Goal: Information Seeking & Learning: Learn about a topic

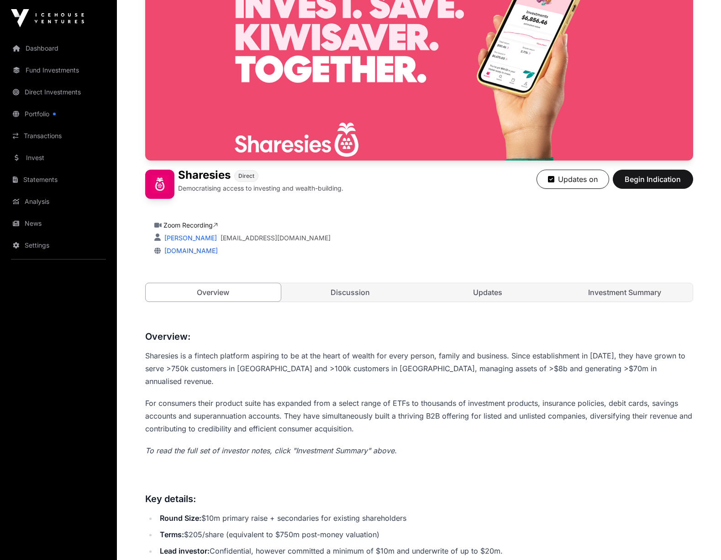
scroll to position [115, 0]
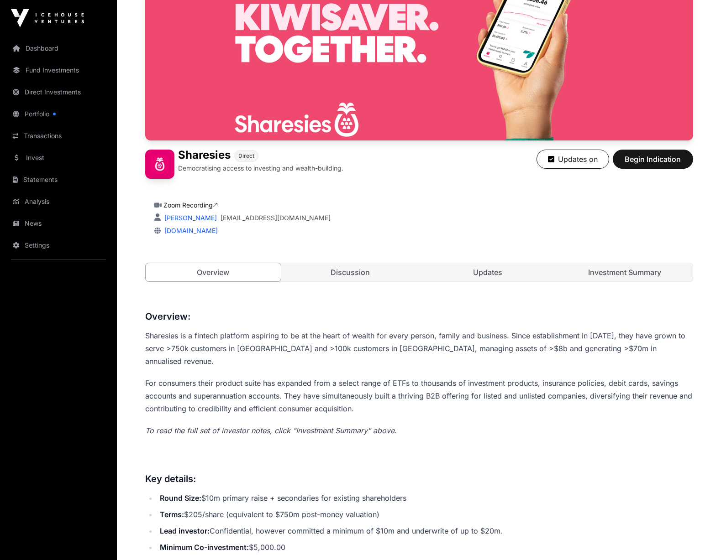
click at [643, 275] on link "Investment Summary" at bounding box center [625, 272] width 136 height 18
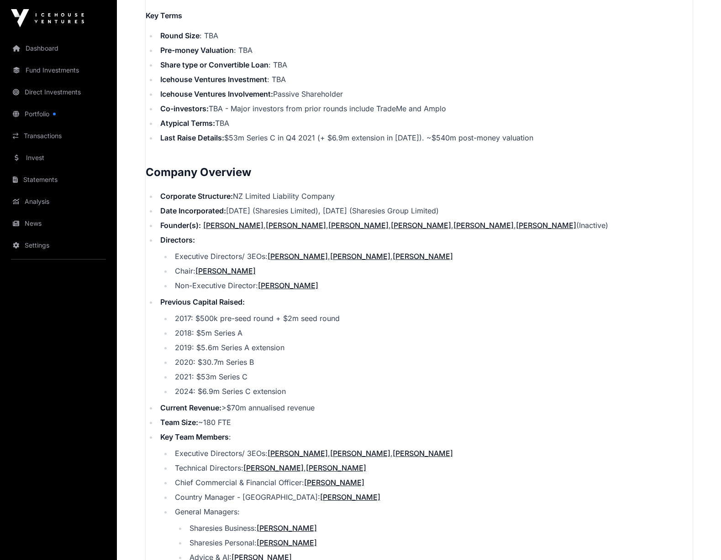
scroll to position [859, 0]
click at [469, 300] on li "Previous Capital Raised: 2017: $500k pre-seed round + $2m seed round 2018: $5m …" at bounding box center [424, 346] width 535 height 100
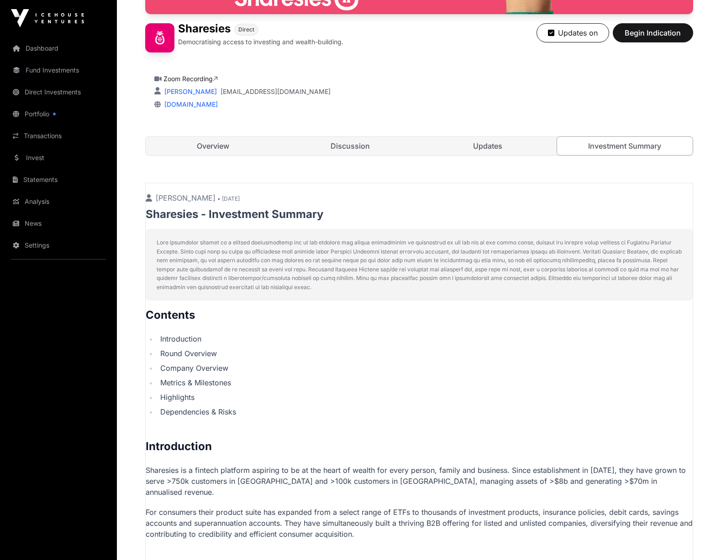
scroll to position [229, 0]
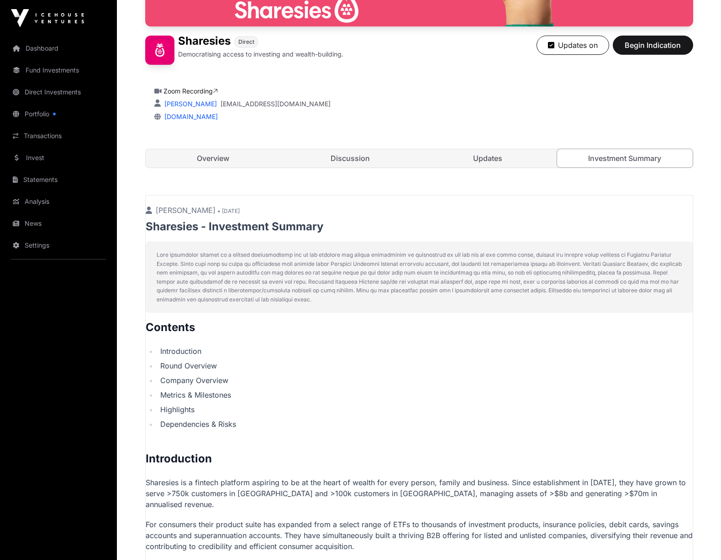
click at [492, 156] on link "Updates" at bounding box center [488, 158] width 136 height 18
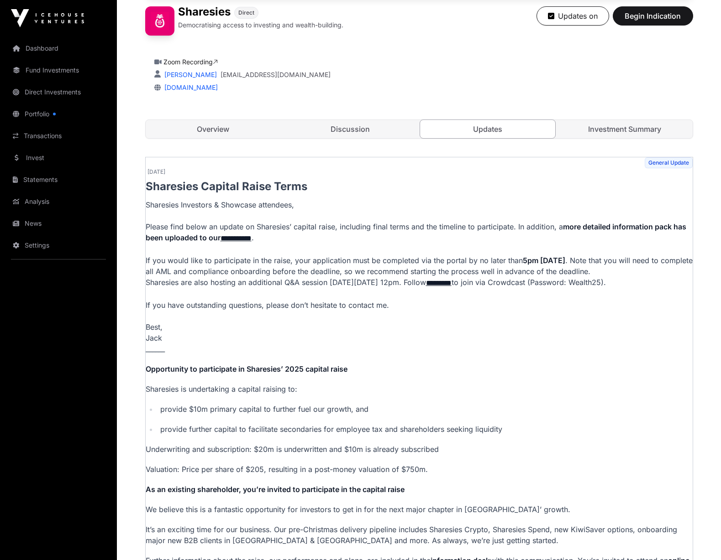
scroll to position [260, 0]
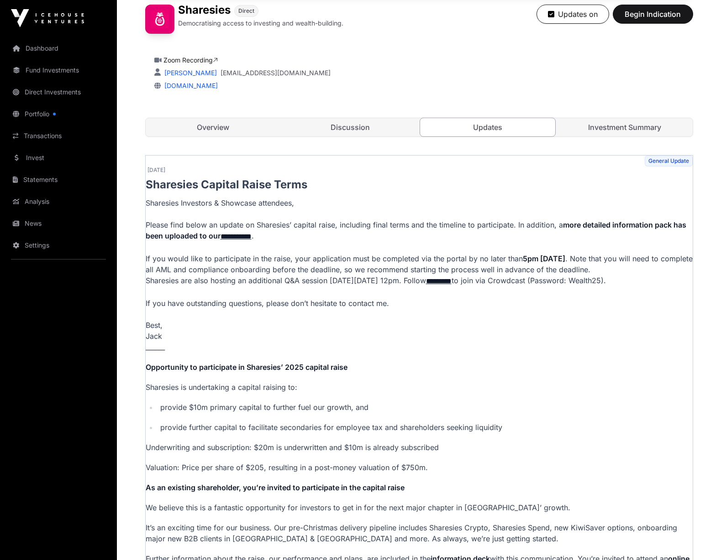
click at [237, 234] on link "**********" at bounding box center [235, 236] width 31 height 7
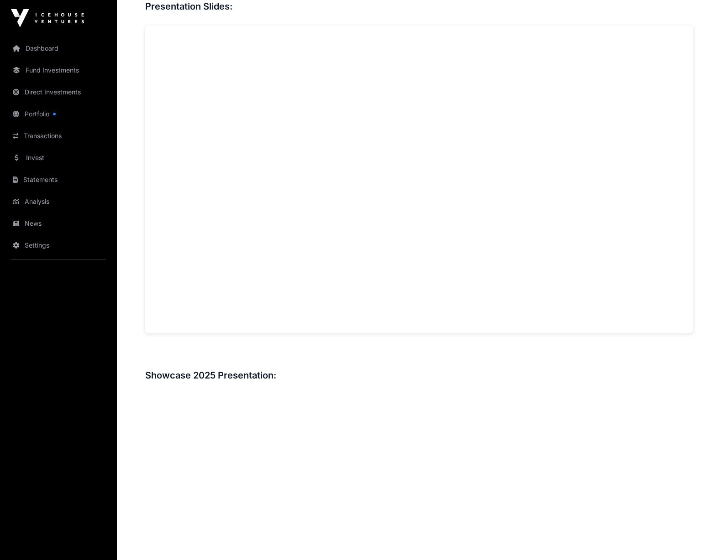
scroll to position [705, 0]
click at [31, 114] on link "Portfolio" at bounding box center [58, 114] width 102 height 20
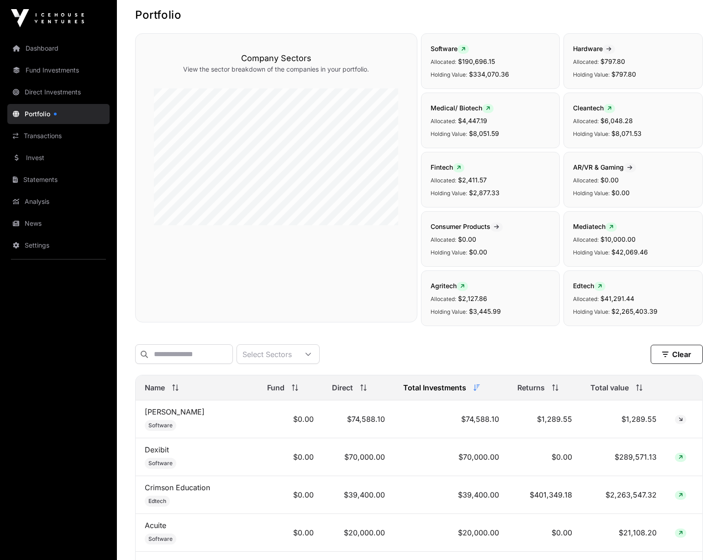
scroll to position [43, 0]
